Goal: Task Accomplishment & Management: Manage account settings

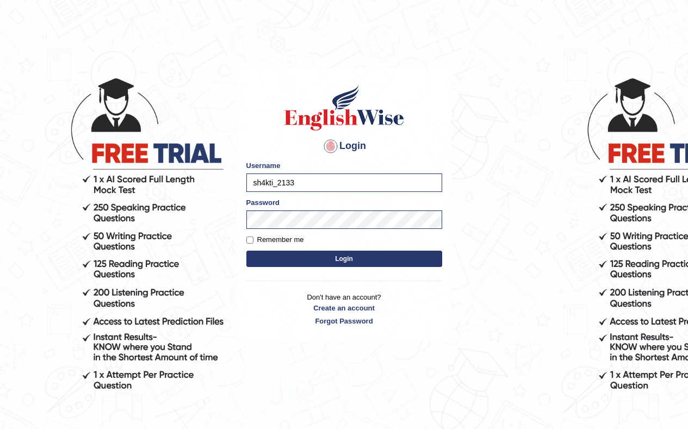
click at [312, 186] on input "sh4kti_2133" at bounding box center [345, 183] width 196 height 19
click at [274, 261] on button "Login" at bounding box center [345, 259] width 196 height 16
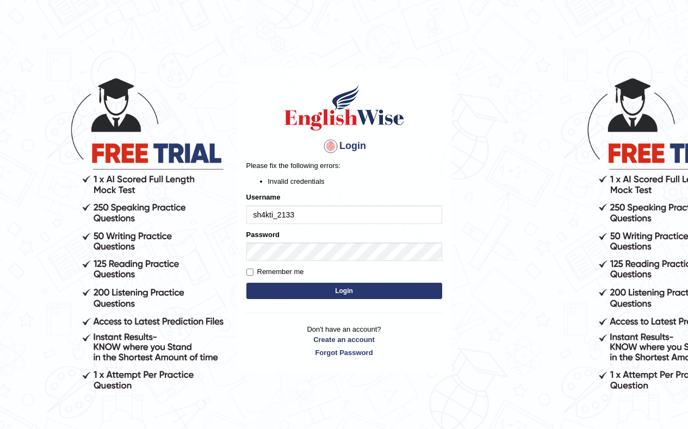
click at [324, 211] on input "sh4kti_2133" at bounding box center [345, 215] width 196 height 19
click at [305, 211] on input "sh4kti_2133" at bounding box center [345, 215] width 196 height 19
type input "s"
click at [305, 212] on input "Username" at bounding box center [345, 215] width 196 height 19
click at [268, 221] on input "Username" at bounding box center [345, 215] width 196 height 19
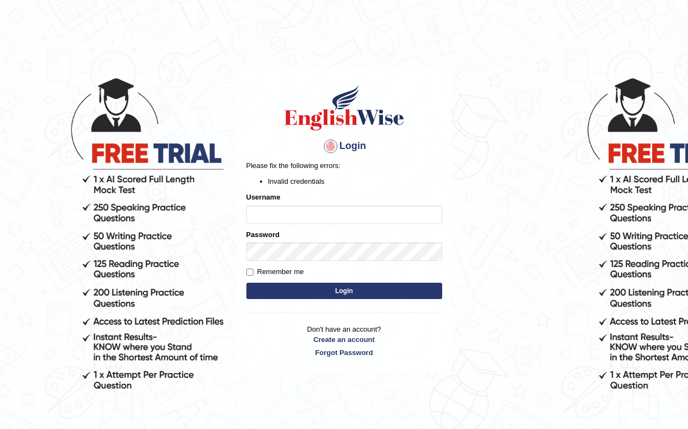
click at [280, 325] on p "Don't have an account? Create an account Forgot Password" at bounding box center [345, 341] width 196 height 34
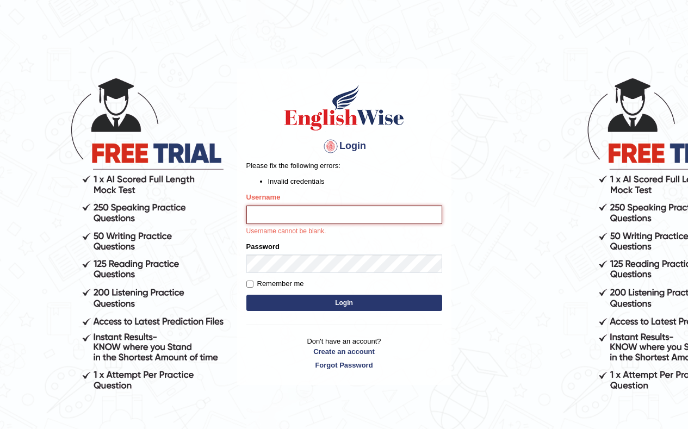
click at [285, 215] on input "Username" at bounding box center [345, 215] width 196 height 19
type input "sh4kti_2133"
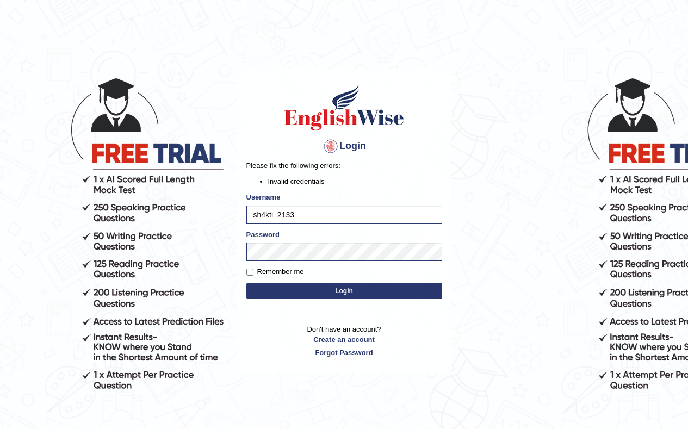
click at [289, 294] on button "Login" at bounding box center [345, 291] width 196 height 16
click at [247, 270] on input "Remember me" at bounding box center [250, 272] width 7 height 7
checkbox input "true"
click at [276, 286] on button "Login" at bounding box center [345, 291] width 196 height 16
click at [300, 213] on input "sh4kti_2133" at bounding box center [345, 215] width 196 height 19
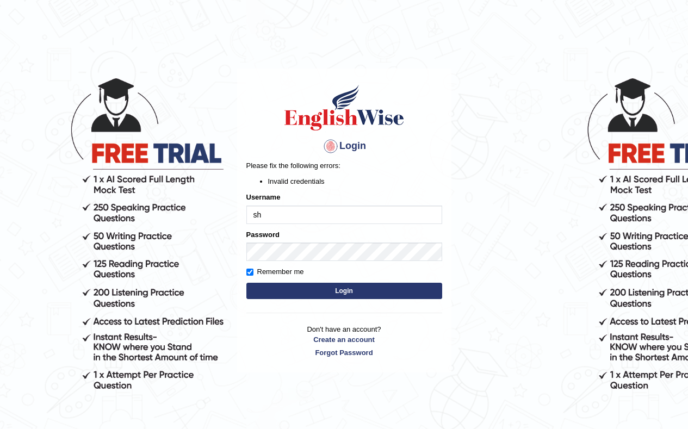
type input "s"
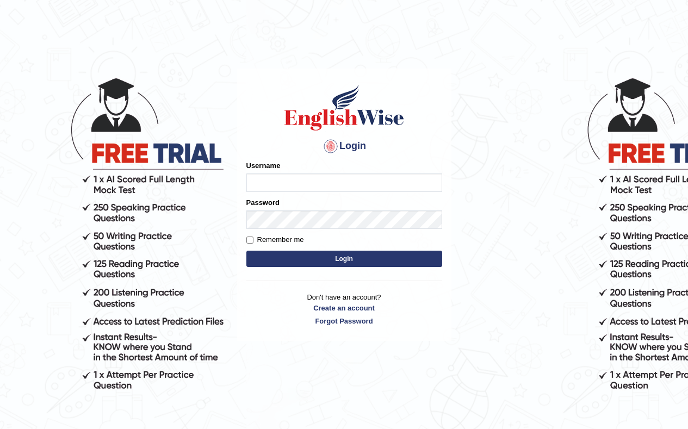
type input "sh4kti_2133"
click at [306, 184] on input "sh4kti_2133" at bounding box center [345, 183] width 196 height 19
